Goal: Task Accomplishment & Management: Use online tool/utility

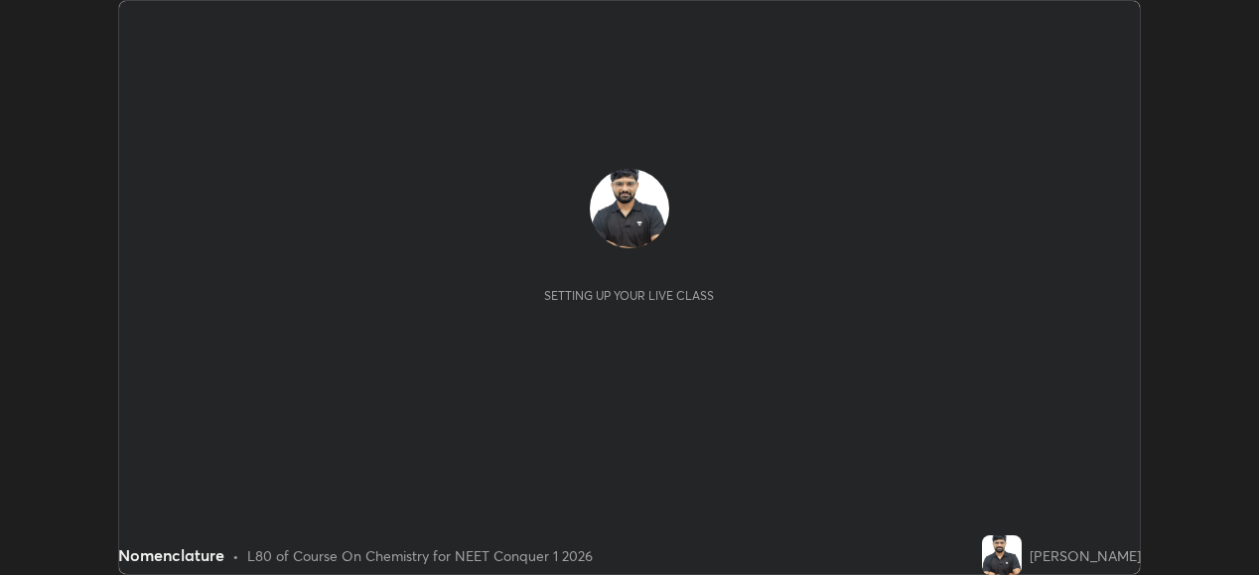
scroll to position [575, 1258]
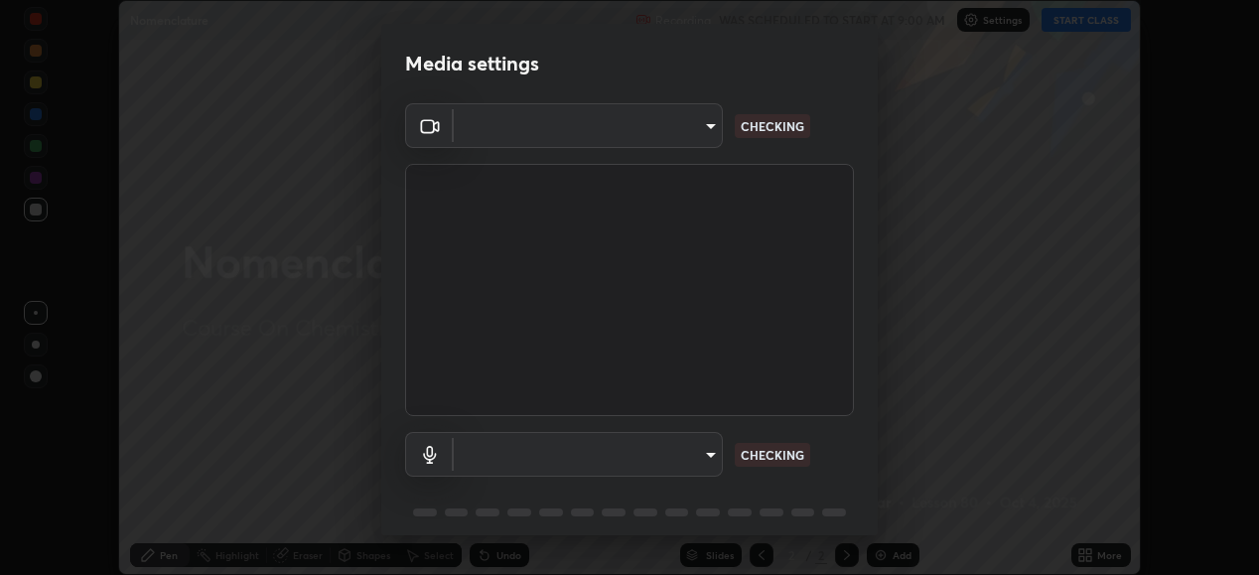
type input "68de15d3c7c539dd33a0a0d586817efffd9657a607fee3fdca6de5f810a24bd6"
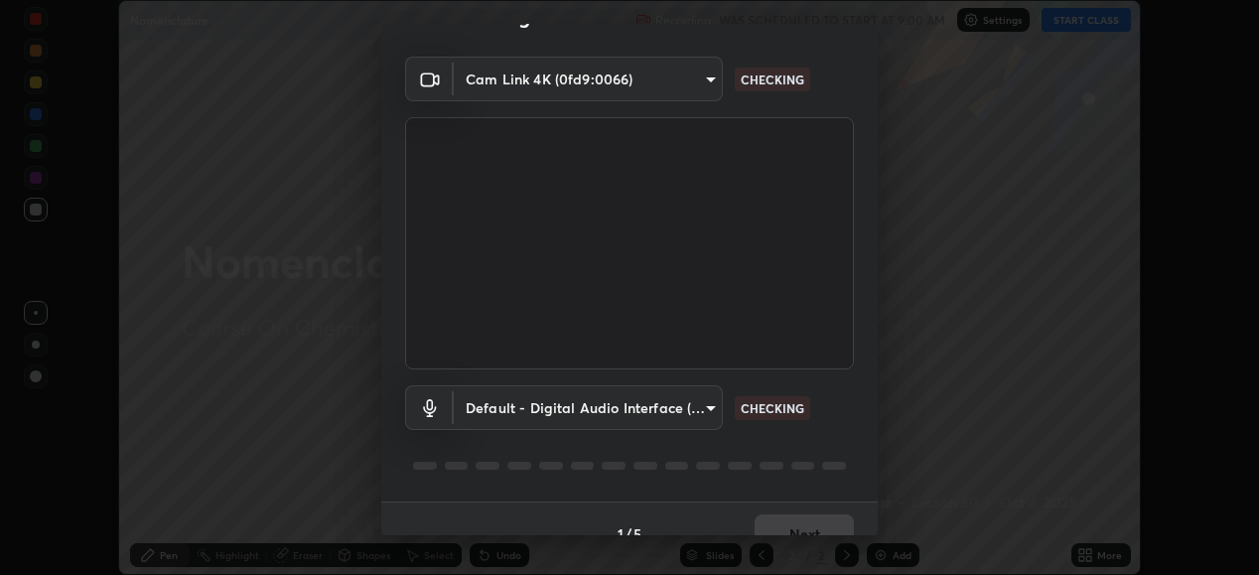
scroll to position [76, 0]
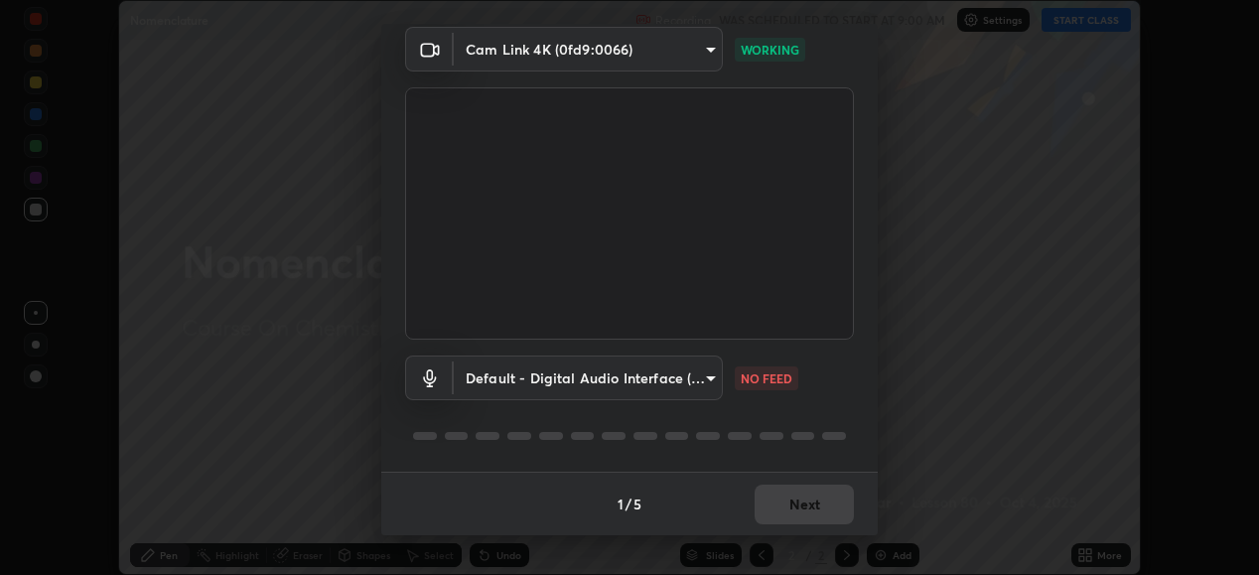
click at [705, 372] on body "Erase all Nomenclature Recording WAS SCHEDULED TO START AT 9:00 AM Settings STA…" at bounding box center [629, 287] width 1259 height 575
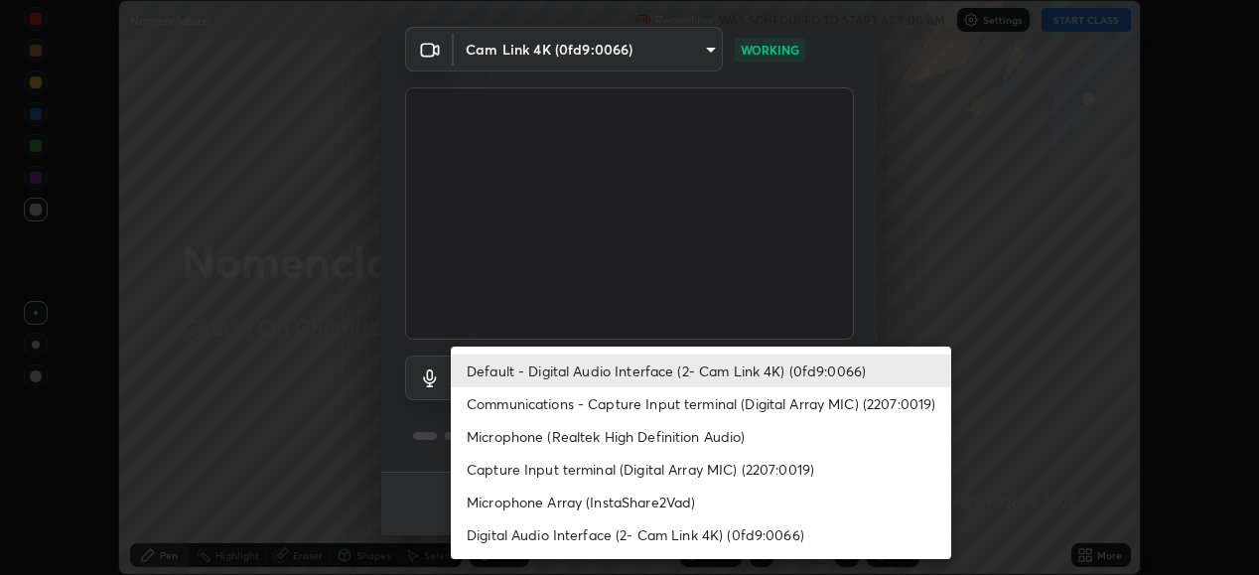
click at [731, 373] on li "Default - Digital Audio Interface (2- Cam Link 4K) (0fd9:0066)" at bounding box center [701, 370] width 500 height 33
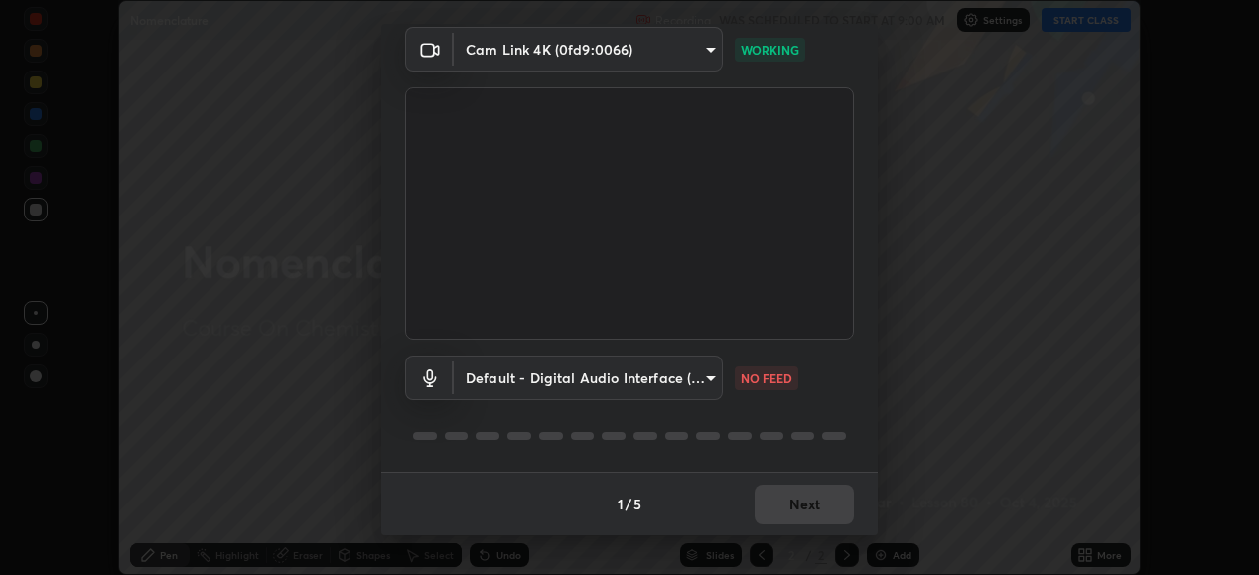
click at [710, 374] on body "Erase all Nomenclature Recording WAS SCHEDULED TO START AT 9:00 AM Settings STA…" at bounding box center [629, 287] width 1259 height 575
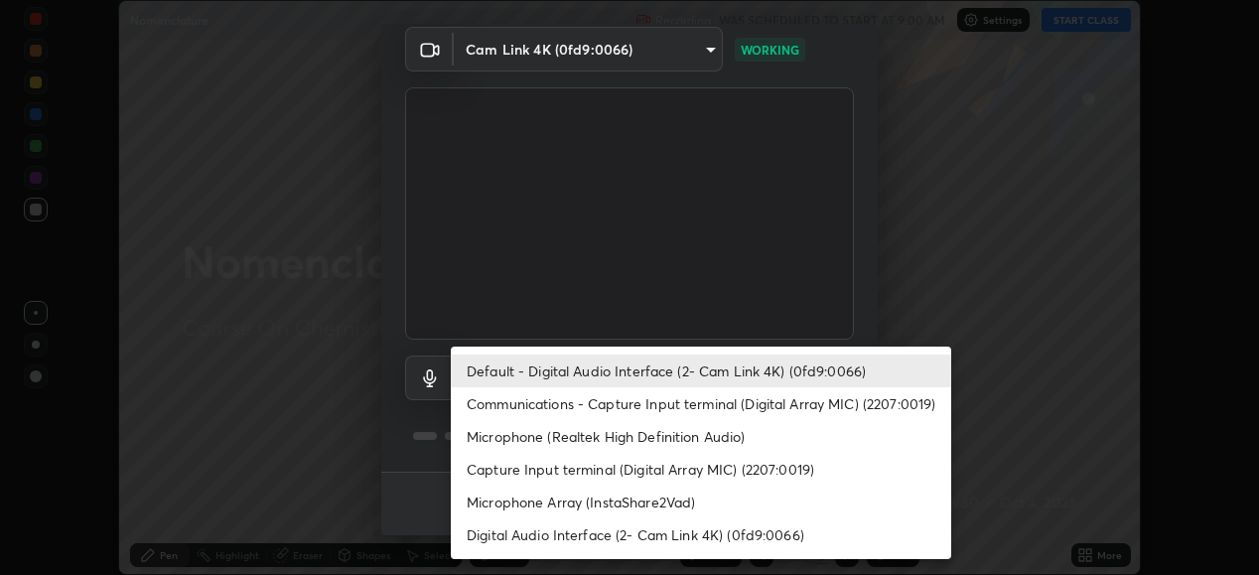
click at [738, 404] on li "Communications - Capture Input terminal (Digital Array MIC) (2207:0019)" at bounding box center [701, 403] width 500 height 33
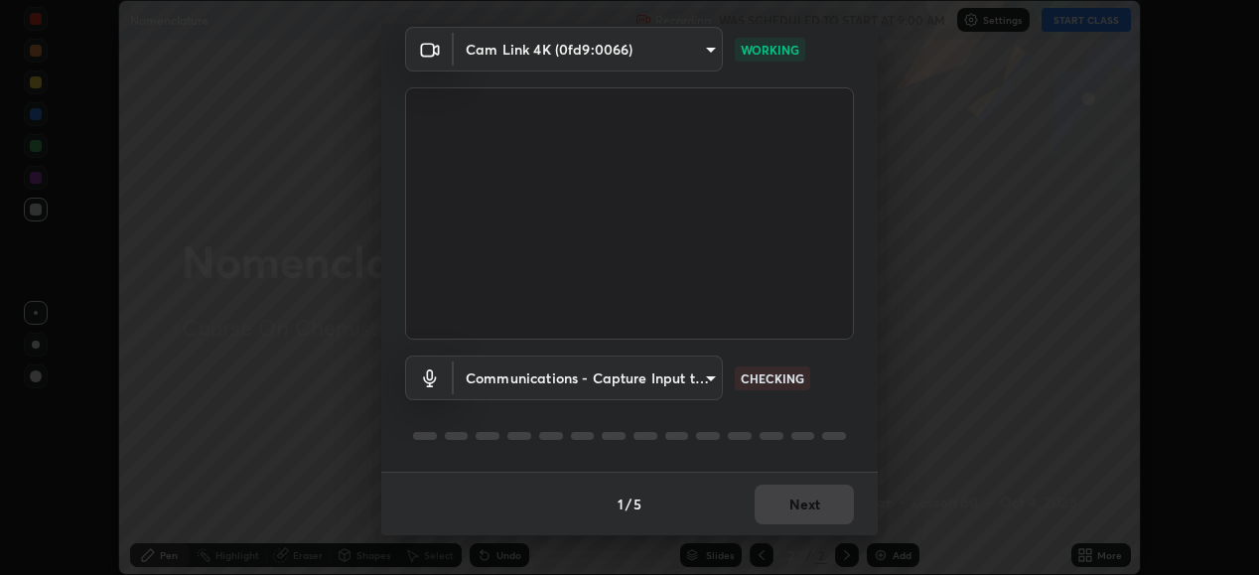
click at [784, 499] on div "1 / 5 Next" at bounding box center [629, 503] width 496 height 64
click at [711, 370] on body "Erase all Nomenclature Recording WAS SCHEDULED TO START AT 9:00 AM Settings STA…" at bounding box center [629, 287] width 1259 height 575
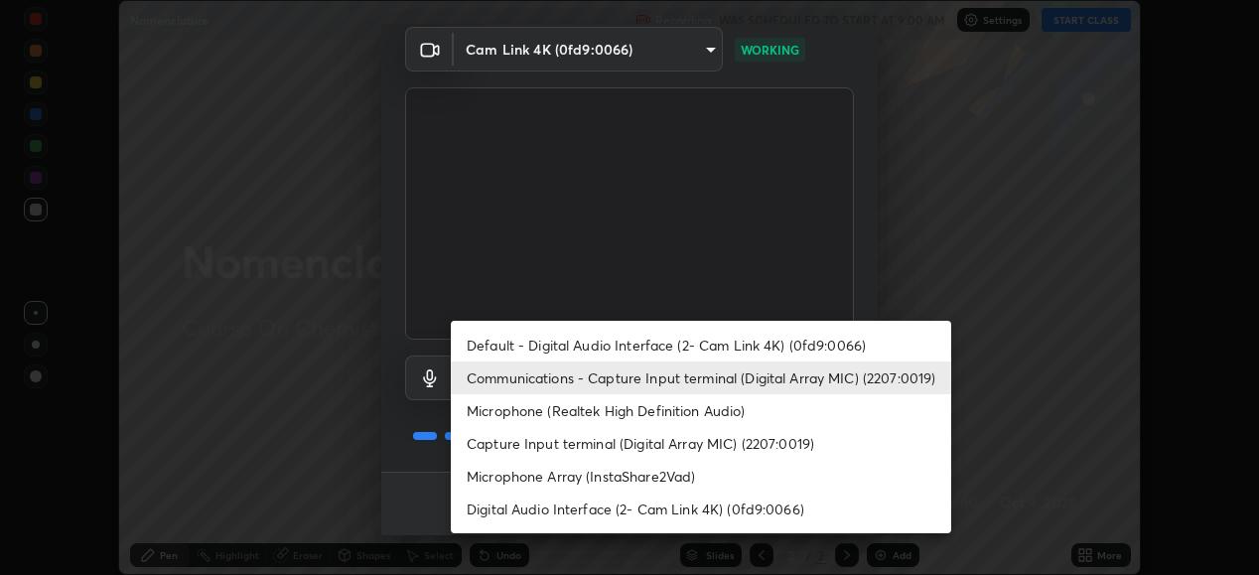
click at [737, 337] on li "Default - Digital Audio Interface (2- Cam Link 4K) (0fd9:0066)" at bounding box center [701, 345] width 500 height 33
type input "default"
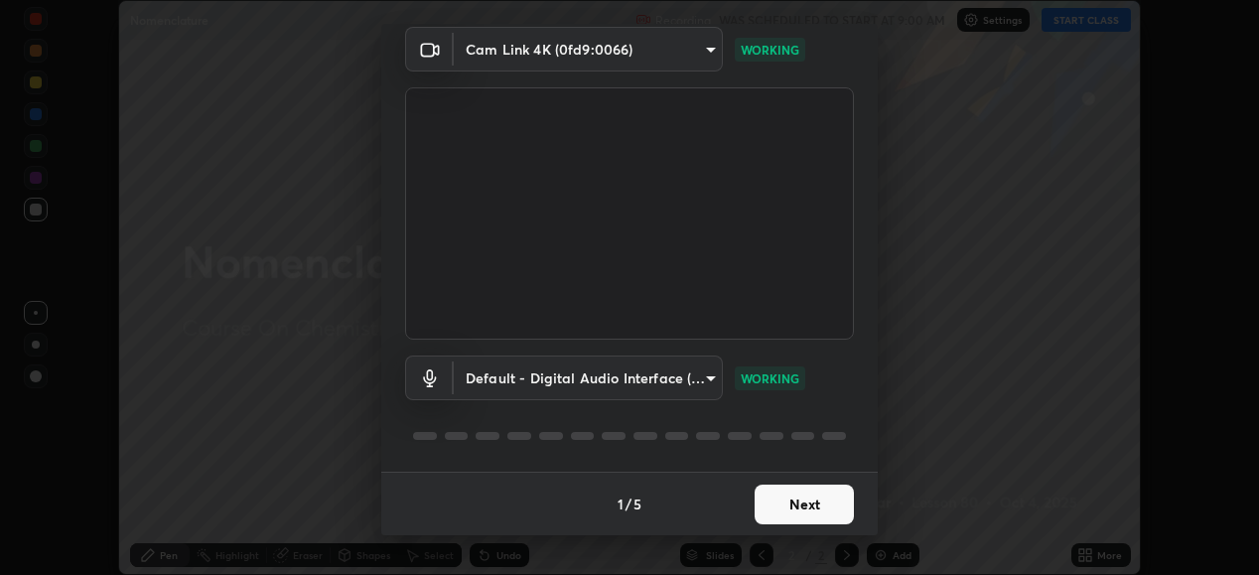
click at [816, 501] on button "Next" at bounding box center [803, 504] width 99 height 40
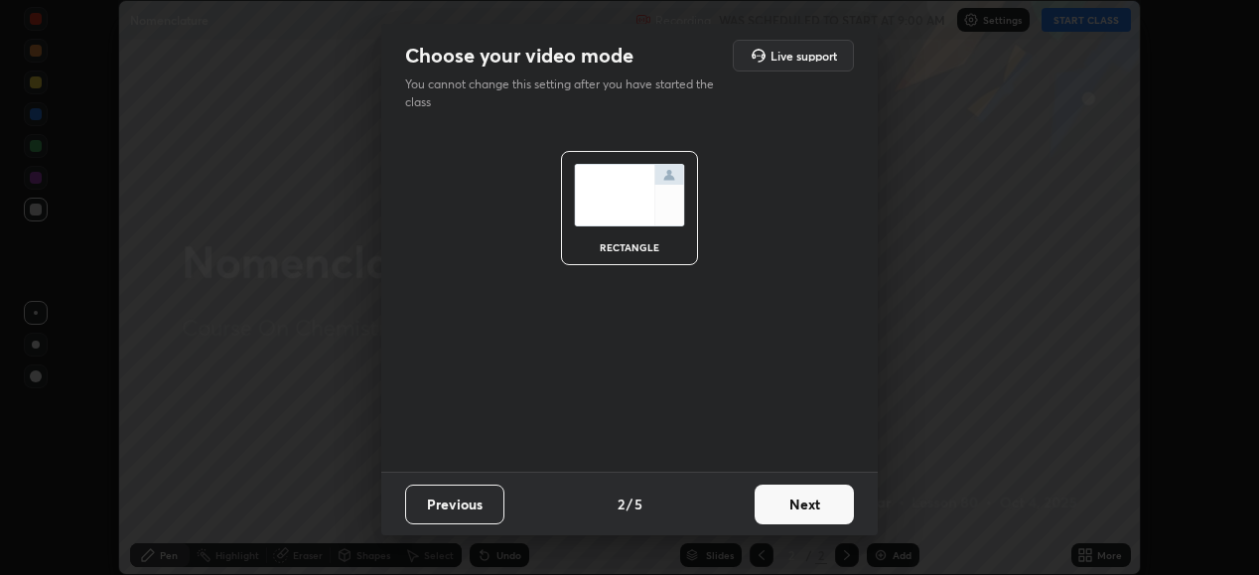
click at [823, 505] on button "Next" at bounding box center [803, 504] width 99 height 40
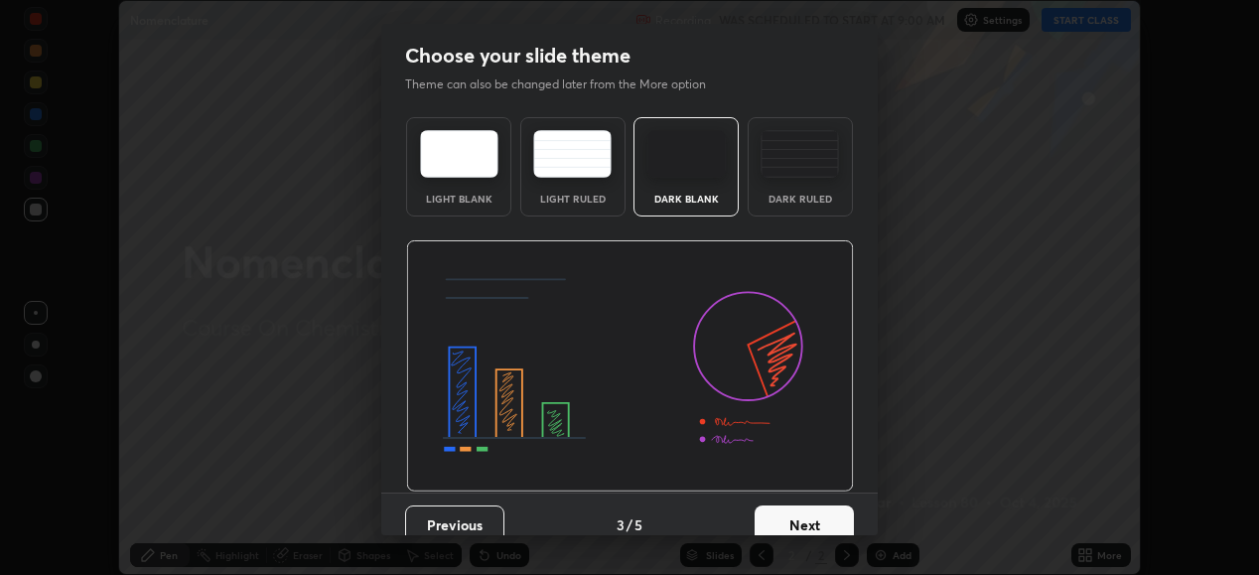
click at [821, 509] on button "Next" at bounding box center [803, 525] width 99 height 40
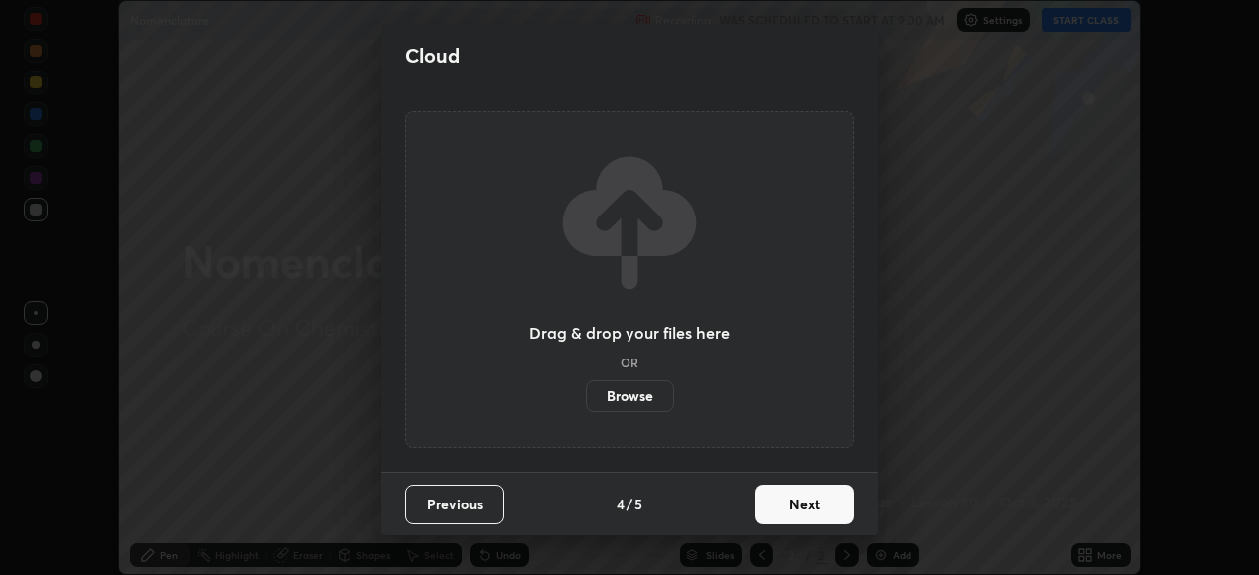
click at [786, 502] on button "Next" at bounding box center [803, 504] width 99 height 40
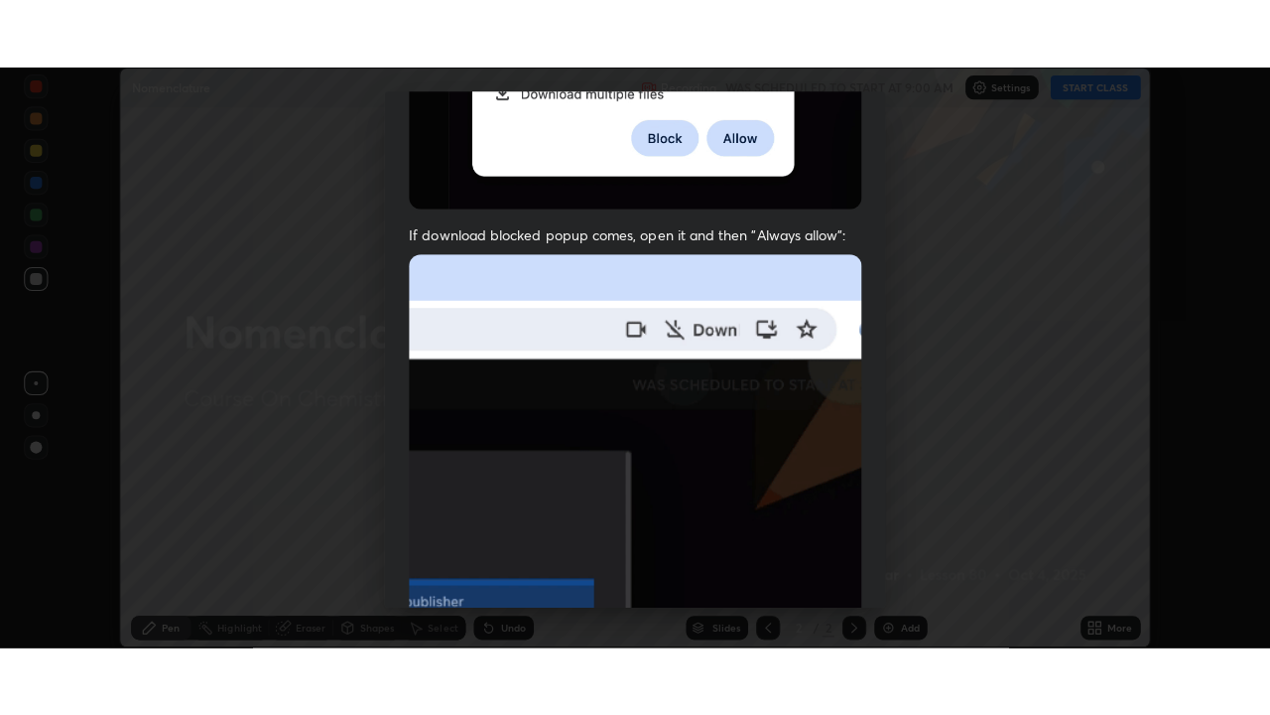
scroll to position [481, 0]
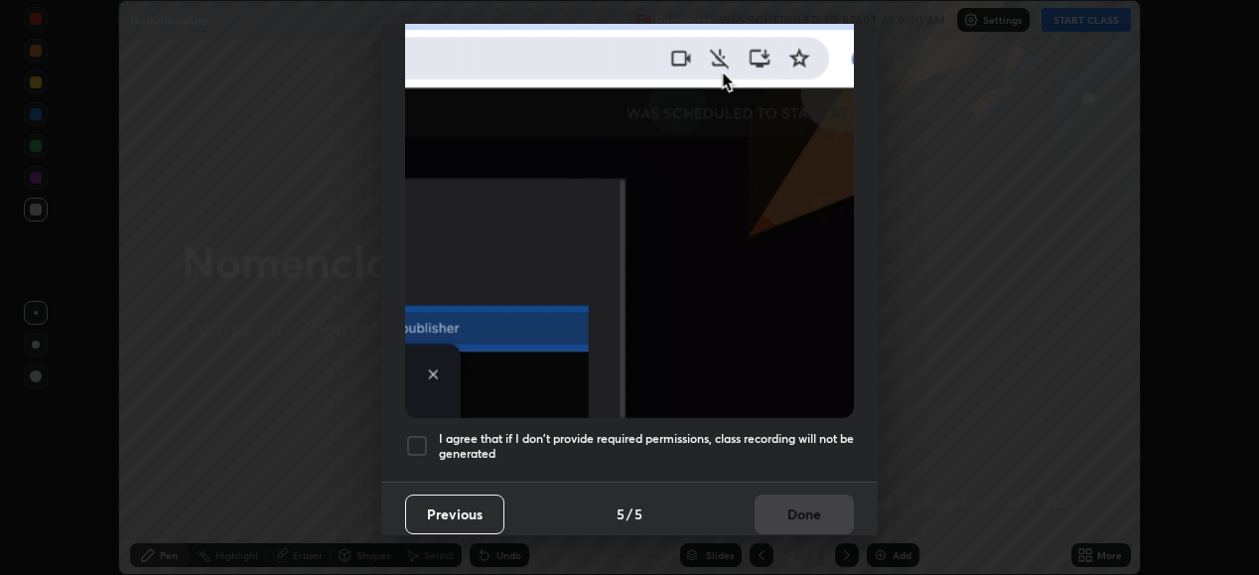
click at [425, 434] on div at bounding box center [417, 446] width 24 height 24
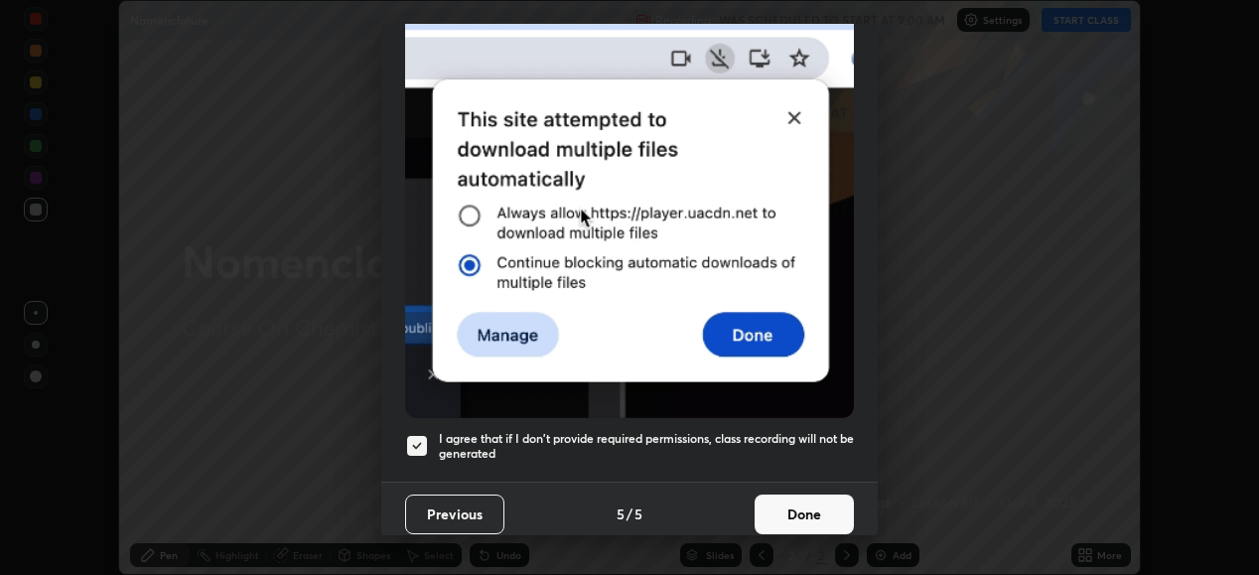
click at [792, 504] on button "Done" at bounding box center [803, 514] width 99 height 40
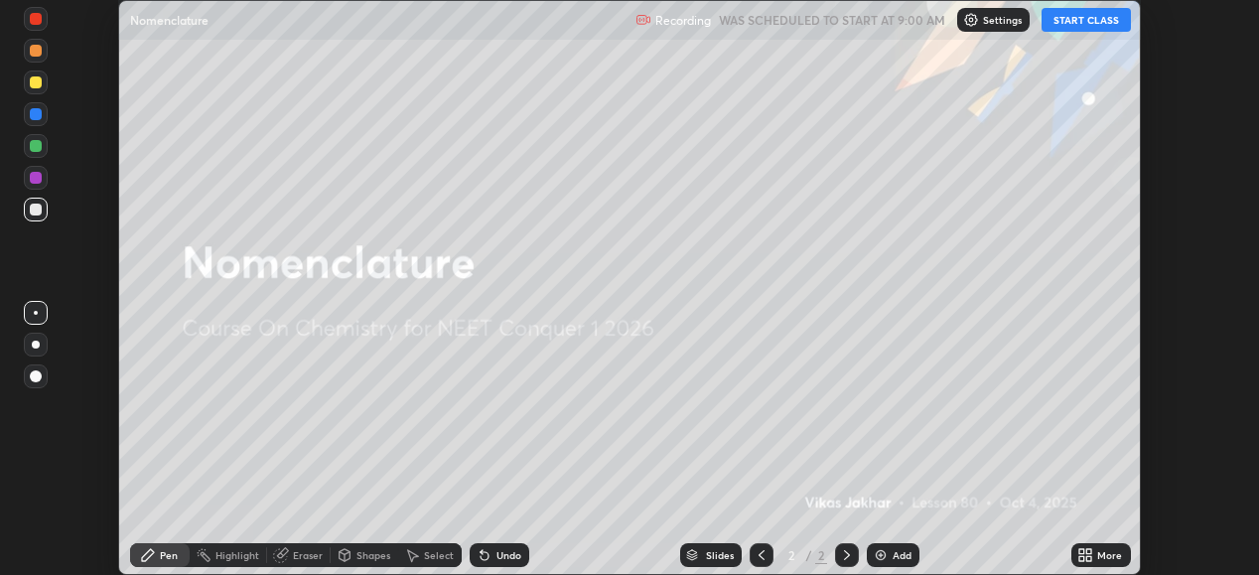
click at [1087, 22] on button "START CLASS" at bounding box center [1085, 20] width 89 height 24
click at [1089, 551] on icon at bounding box center [1088, 551] width 5 height 5
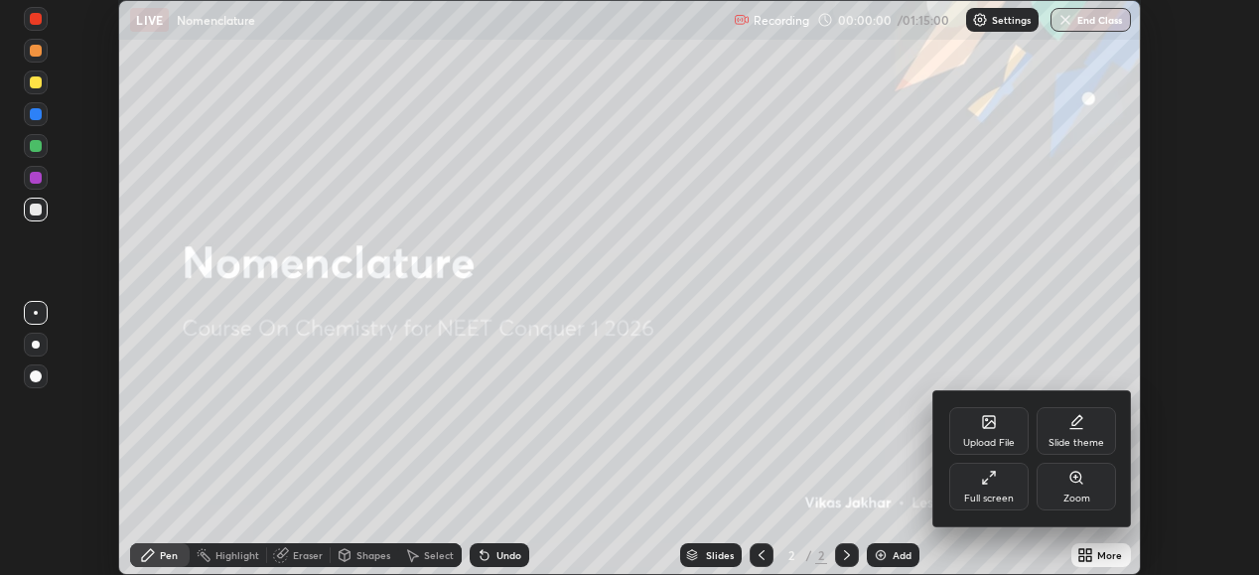
click at [1018, 492] on div "Full screen" at bounding box center [988, 487] width 79 height 48
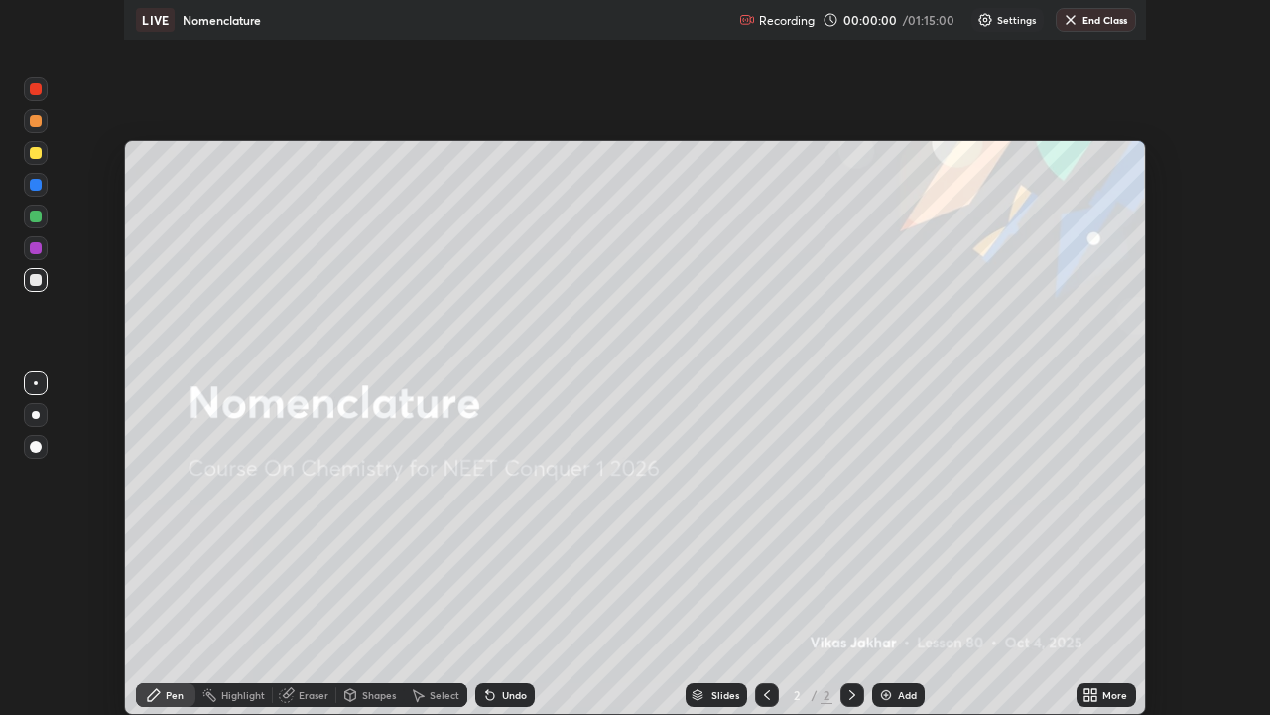
scroll to position [715, 1270]
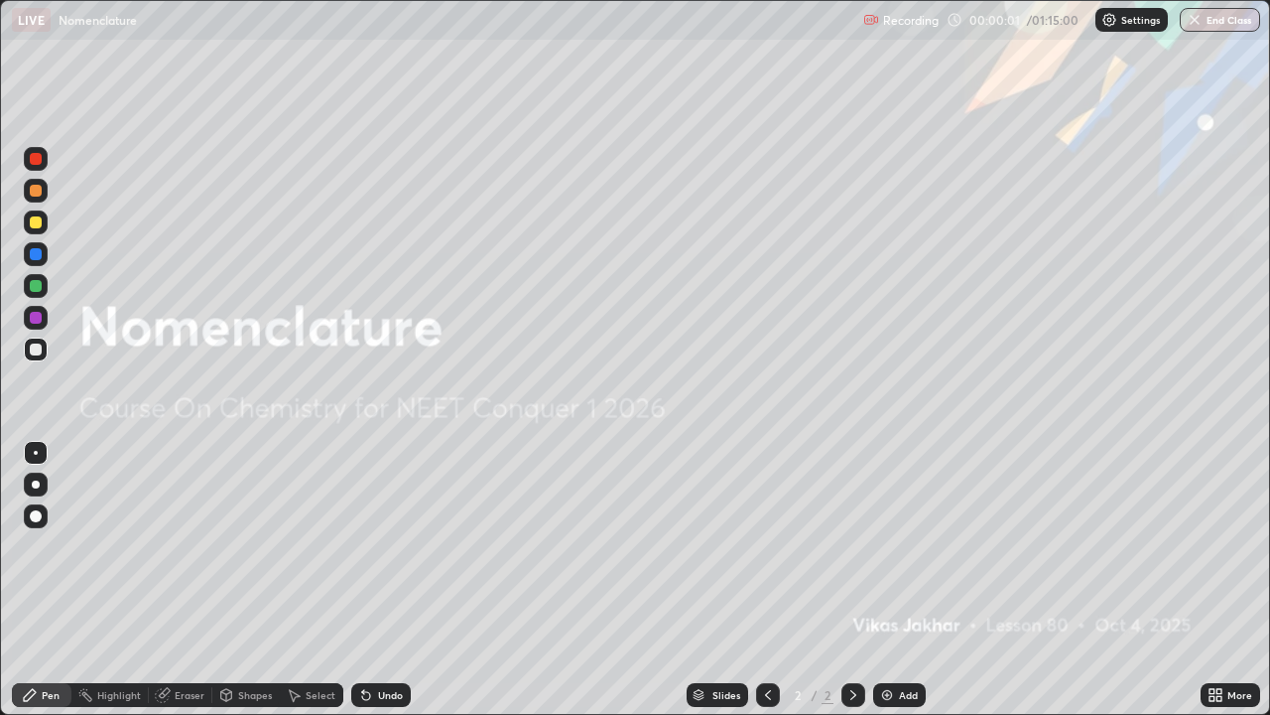
click at [905, 574] on div "Add" at bounding box center [908, 695] width 19 height 10
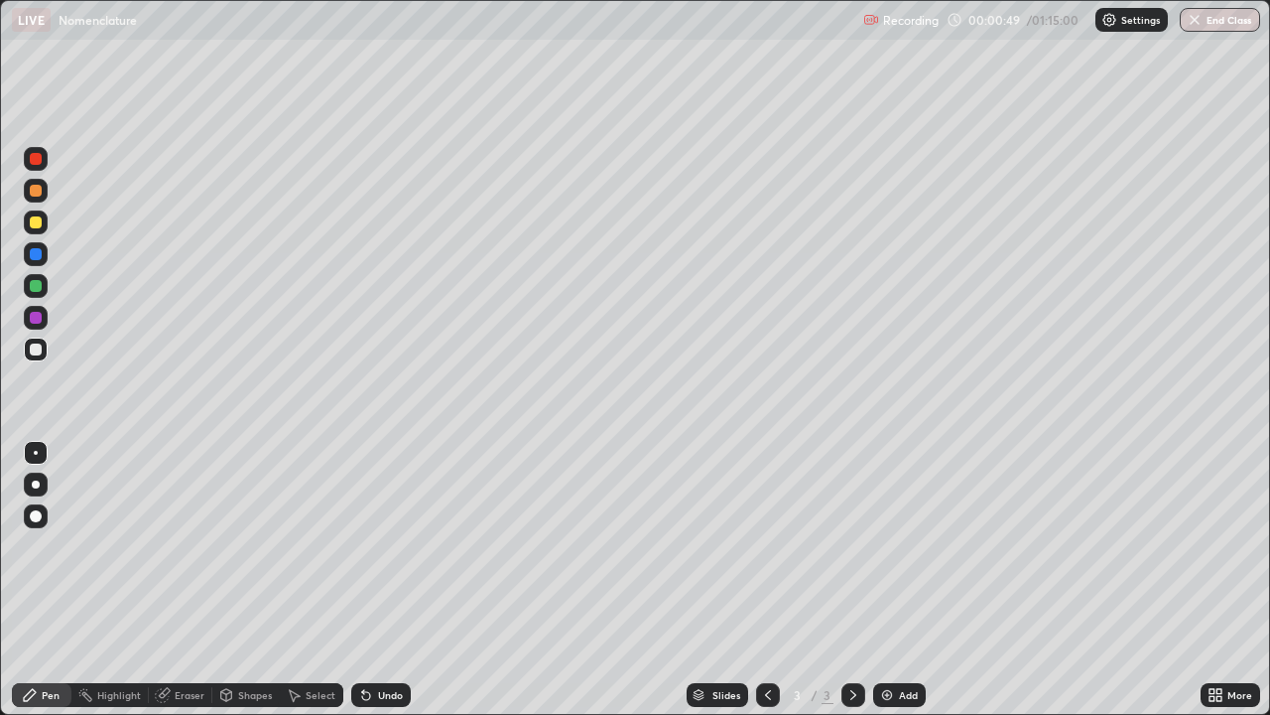
click at [34, 483] on div at bounding box center [36, 484] width 8 height 8
click at [37, 223] on div at bounding box center [36, 222] width 12 height 12
click at [896, 574] on div "Add" at bounding box center [899, 695] width 53 height 24
click at [766, 574] on icon at bounding box center [768, 695] width 16 height 16
click at [854, 574] on icon at bounding box center [854, 695] width 16 height 16
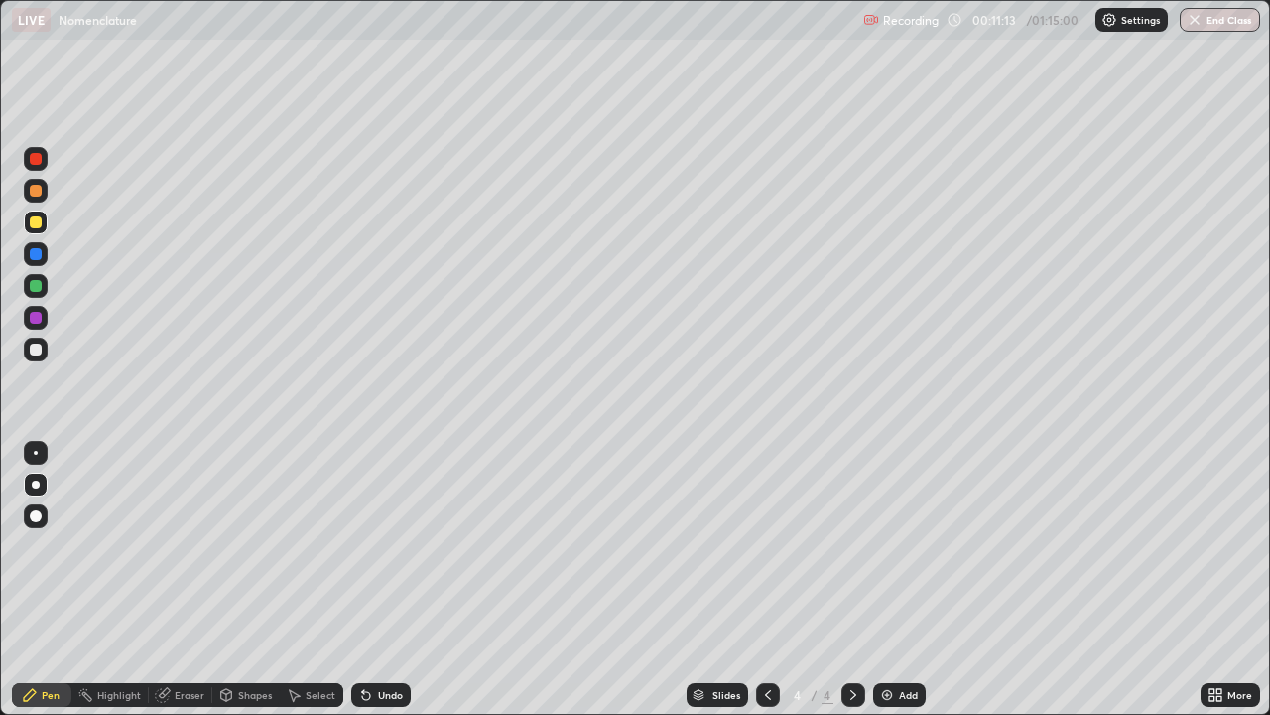
click at [888, 574] on img at bounding box center [887, 695] width 16 height 16
click at [880, 574] on img at bounding box center [887, 695] width 16 height 16
click at [39, 350] on div at bounding box center [36, 349] width 12 height 12
click at [889, 574] on img at bounding box center [887, 695] width 16 height 16
click at [41, 225] on div at bounding box center [36, 222] width 12 height 12
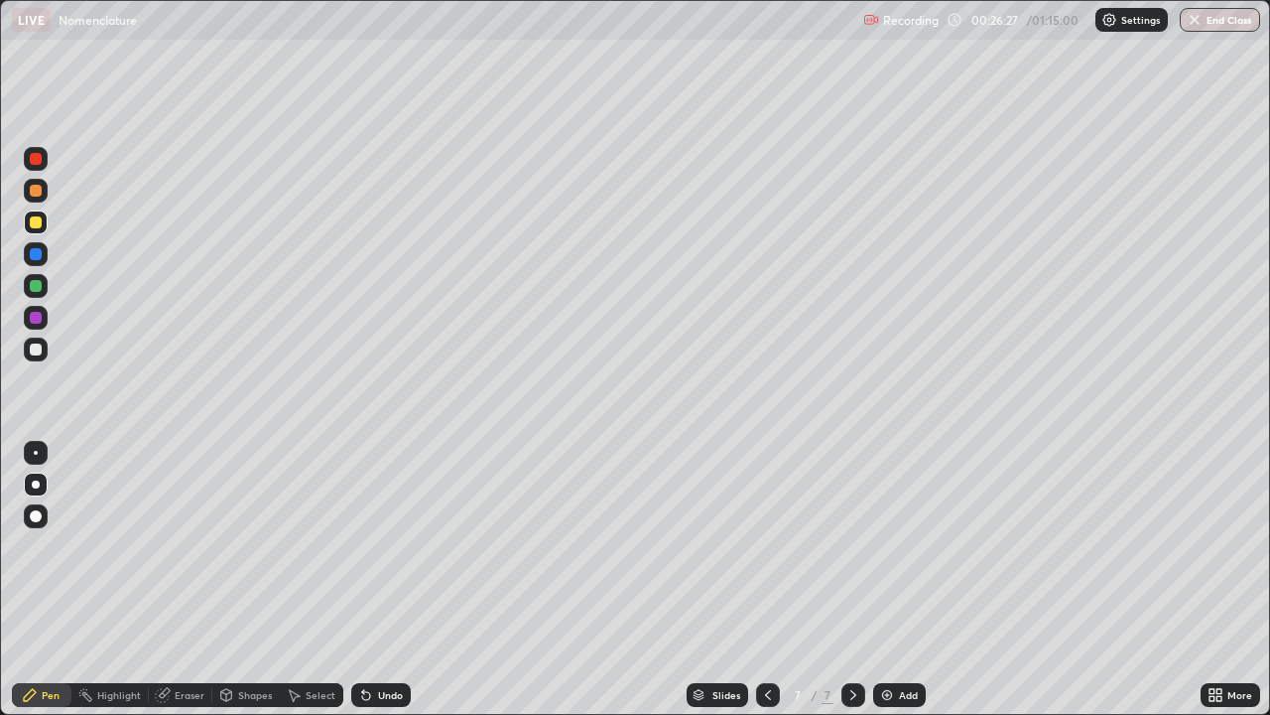
click at [882, 574] on img at bounding box center [887, 695] width 16 height 16
click at [890, 574] on img at bounding box center [887, 695] width 16 height 16
click at [39, 351] on div at bounding box center [36, 349] width 12 height 12
click at [182, 574] on div "Eraser" at bounding box center [190, 695] width 30 height 10
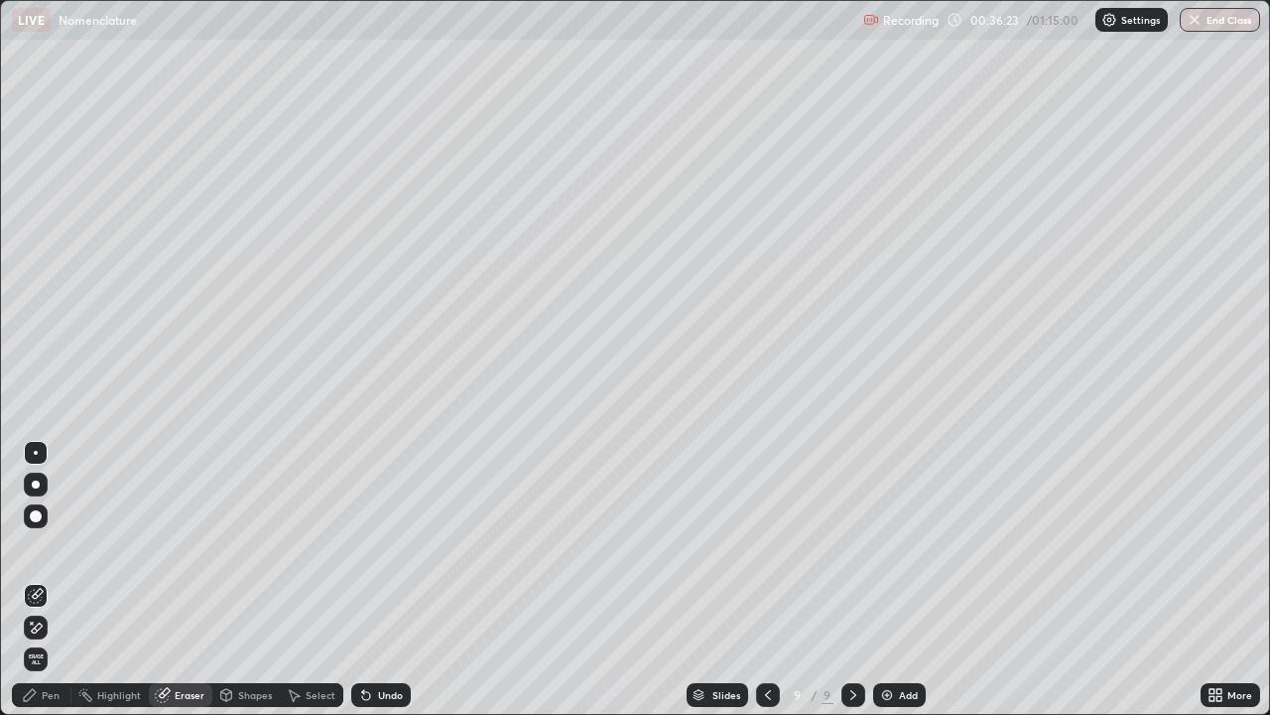
click at [54, 574] on div "Pen" at bounding box center [51, 695] width 18 height 10
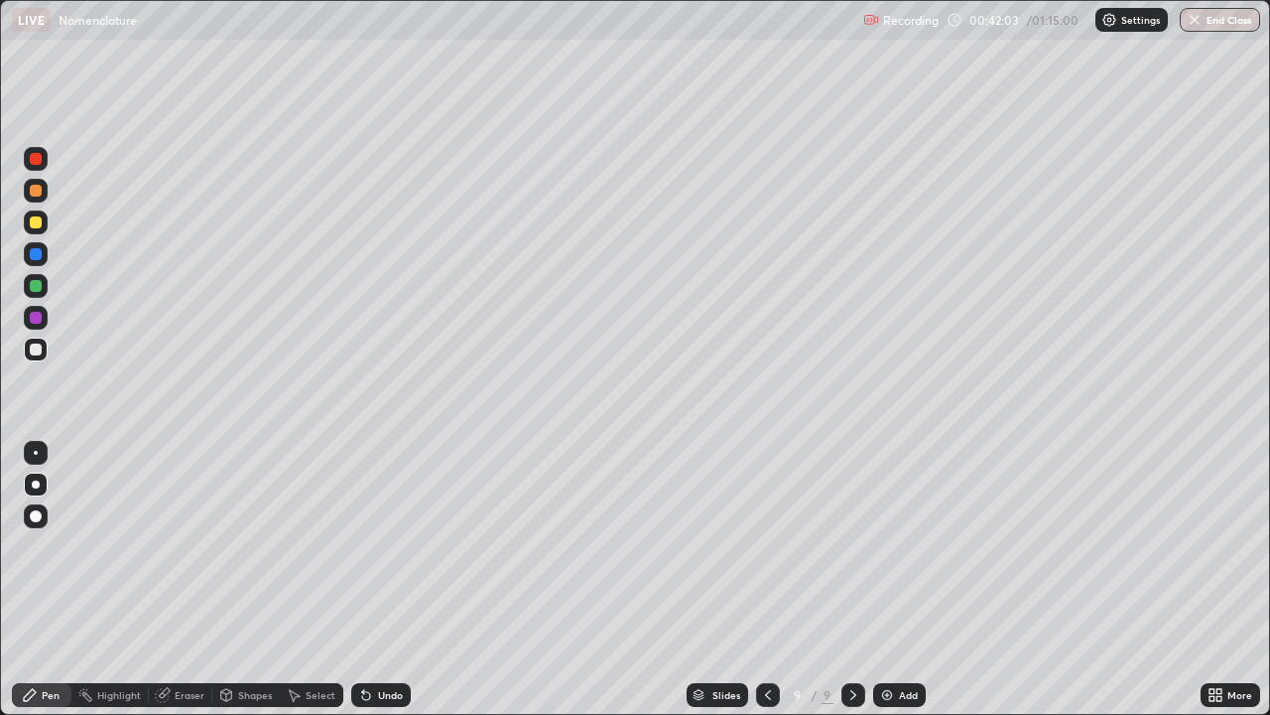
click at [887, 574] on img at bounding box center [887, 695] width 16 height 16
click at [43, 223] on div at bounding box center [36, 222] width 24 height 24
click at [170, 574] on icon at bounding box center [163, 695] width 16 height 16
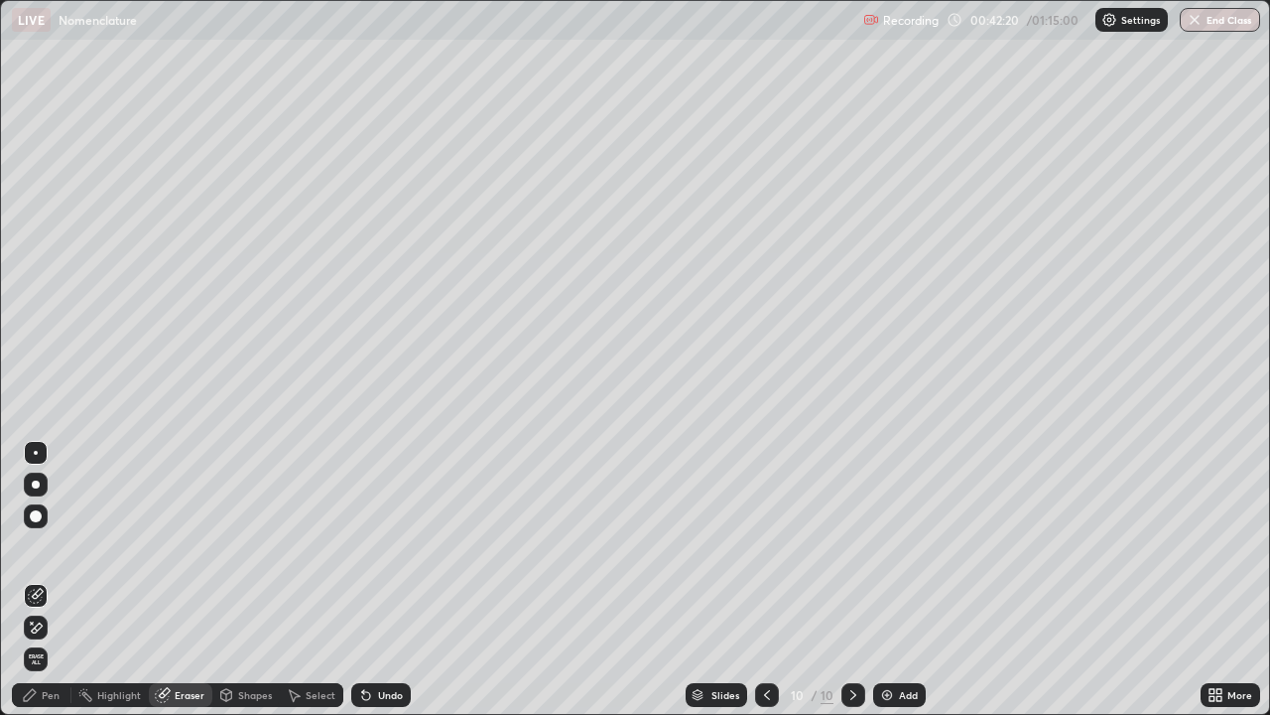
click at [42, 574] on div "Pen" at bounding box center [51, 695] width 18 height 10
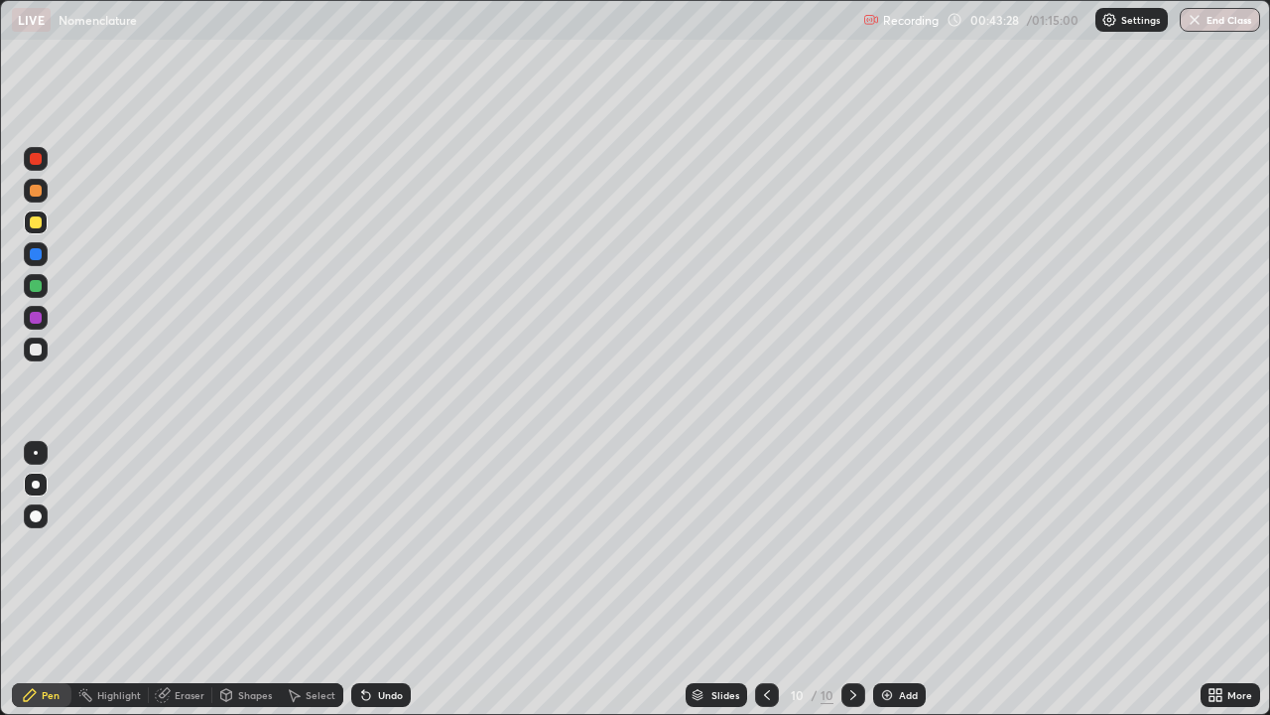
click at [34, 356] on div at bounding box center [36, 349] width 24 height 24
click at [893, 574] on img at bounding box center [887, 695] width 16 height 16
click at [189, 574] on div "Eraser" at bounding box center [181, 695] width 64 height 24
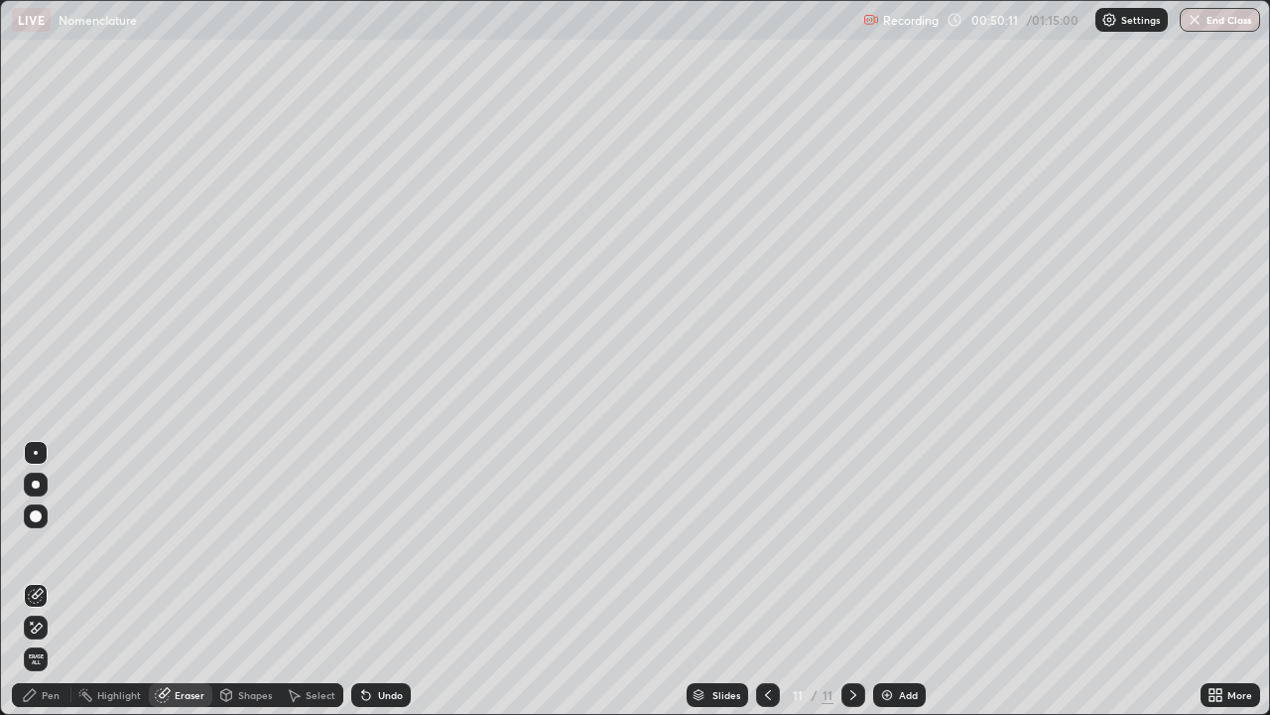
click at [50, 574] on div "Pen" at bounding box center [51, 695] width 18 height 10
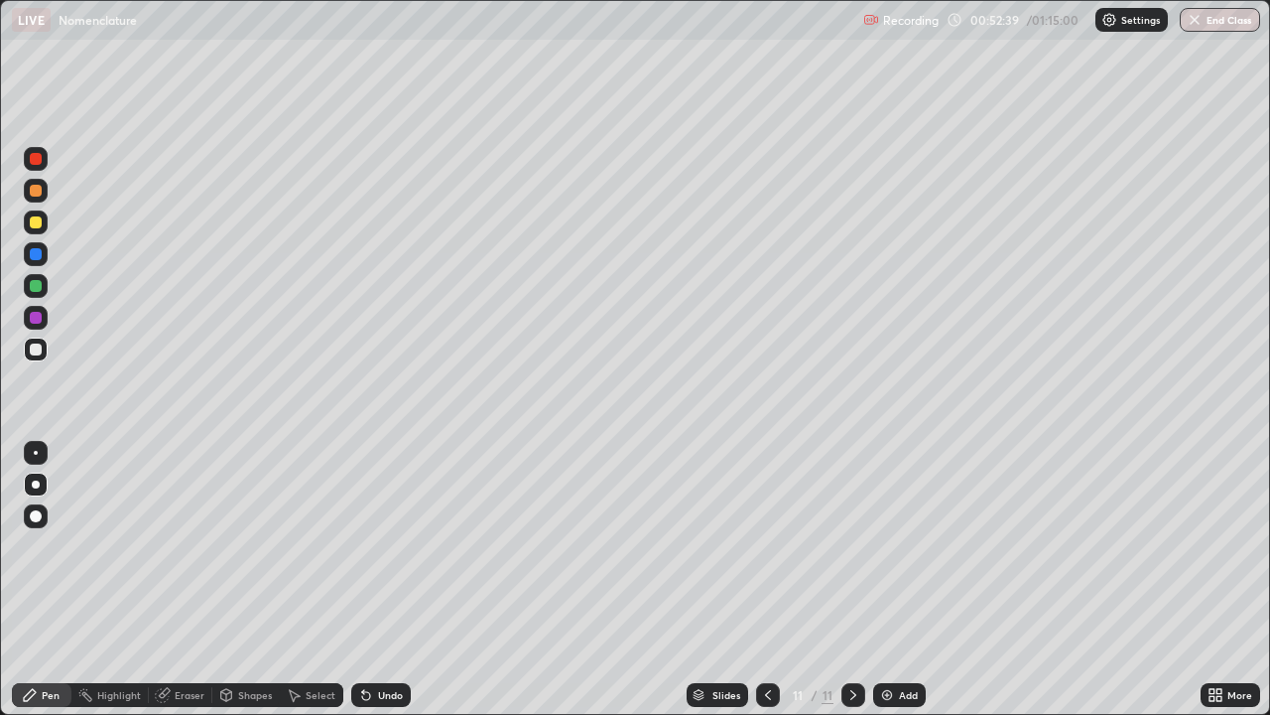
click at [37, 223] on div at bounding box center [36, 222] width 12 height 12
click at [896, 574] on div "Add" at bounding box center [899, 695] width 53 height 24
click at [35, 353] on div at bounding box center [36, 349] width 12 height 12
click at [33, 223] on div at bounding box center [36, 222] width 12 height 12
